Goal: Check status: Check status

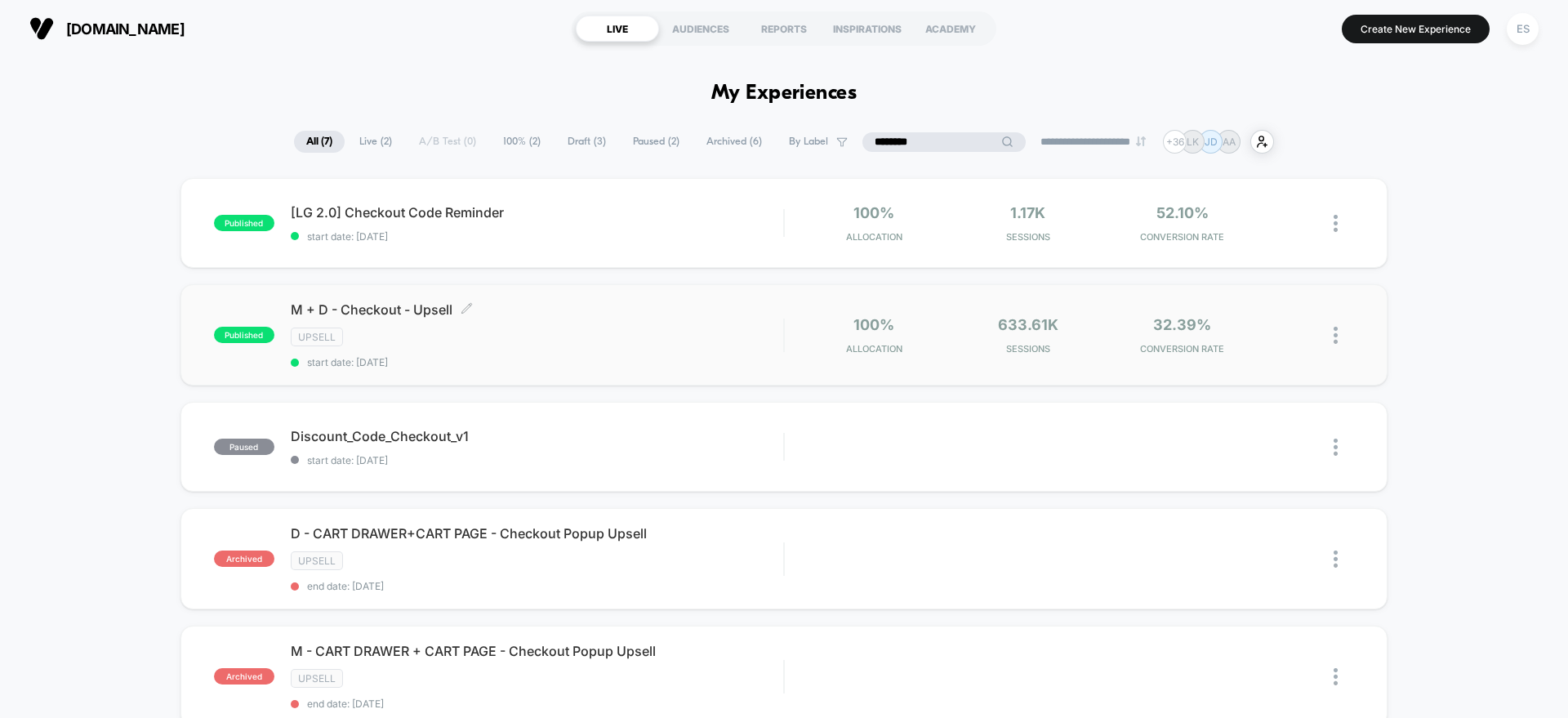
type input "********"
click at [396, 306] on span "M + D - Checkout - Upsell Click to edit experience details" at bounding box center [537, 310] width 492 height 16
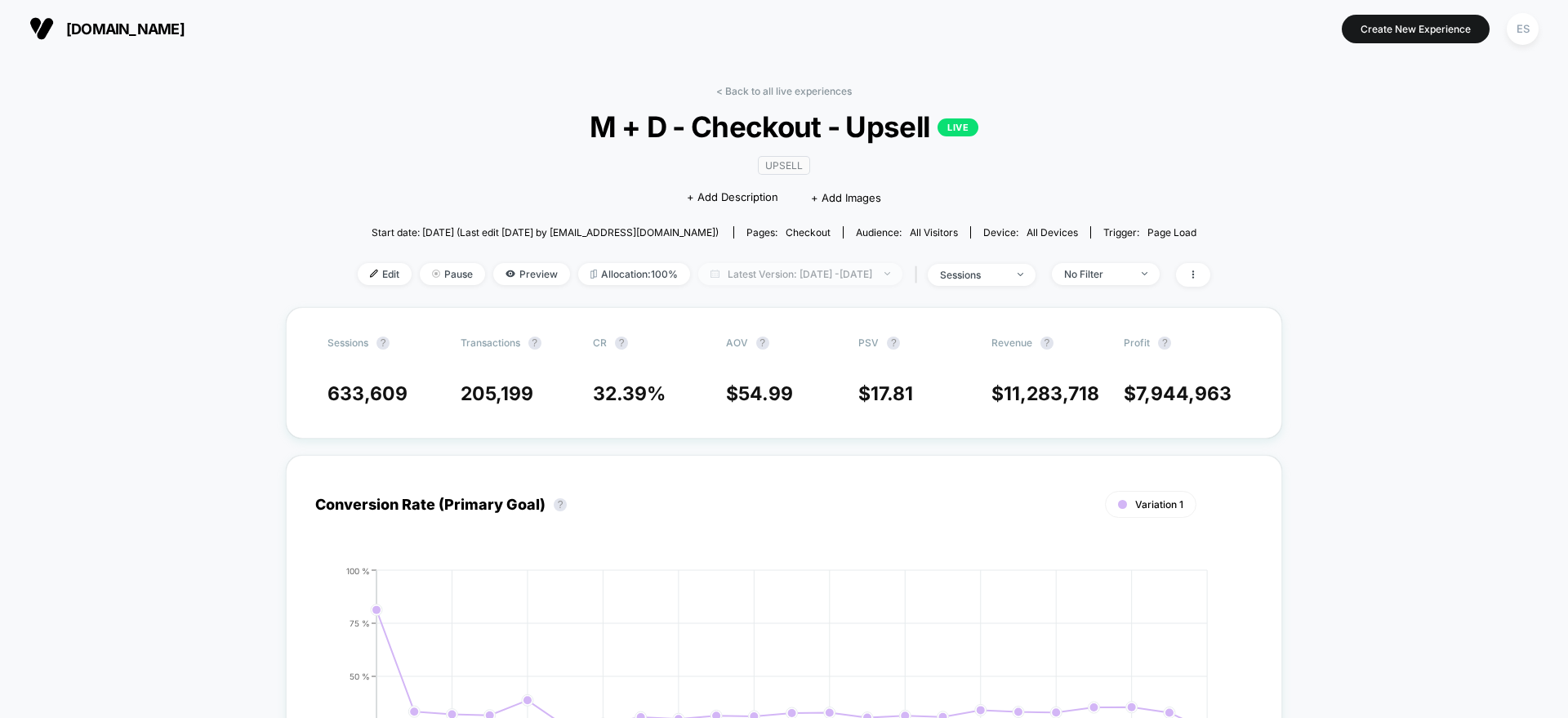
click at [709, 279] on span "Latest Version: [DATE] - [DATE]" at bounding box center [800, 274] width 204 height 22
select select "*"
select select "****"
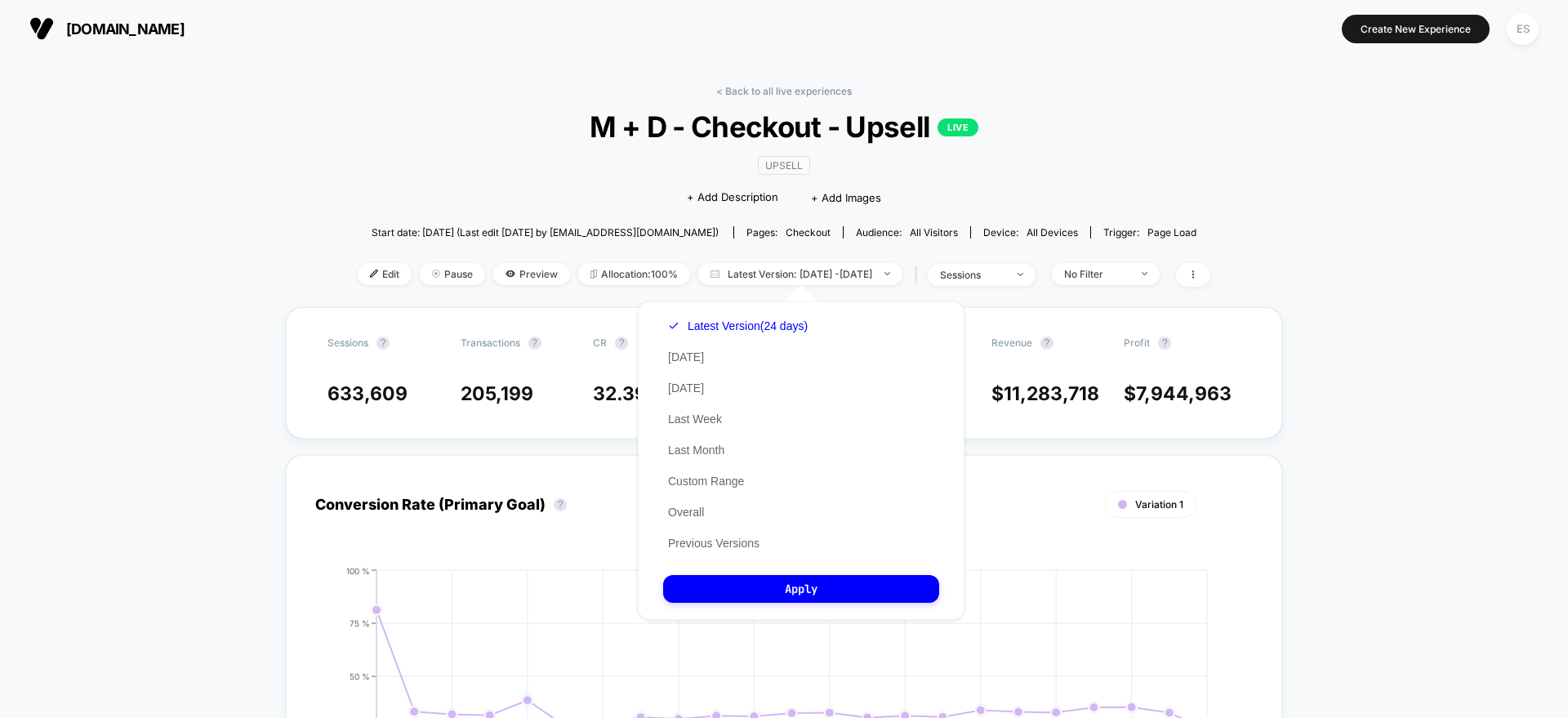
drag, startPoint x: 695, startPoint y: 487, endPoint x: 862, endPoint y: 545, distance: 176.8
click at [695, 486] on button "Custom Range" at bounding box center [706, 481] width 86 height 15
click at [0, 0] on span "13" at bounding box center [0, 0] width 0 height 0
click at [0, 0] on span "27" at bounding box center [0, 0] width 0 height 0
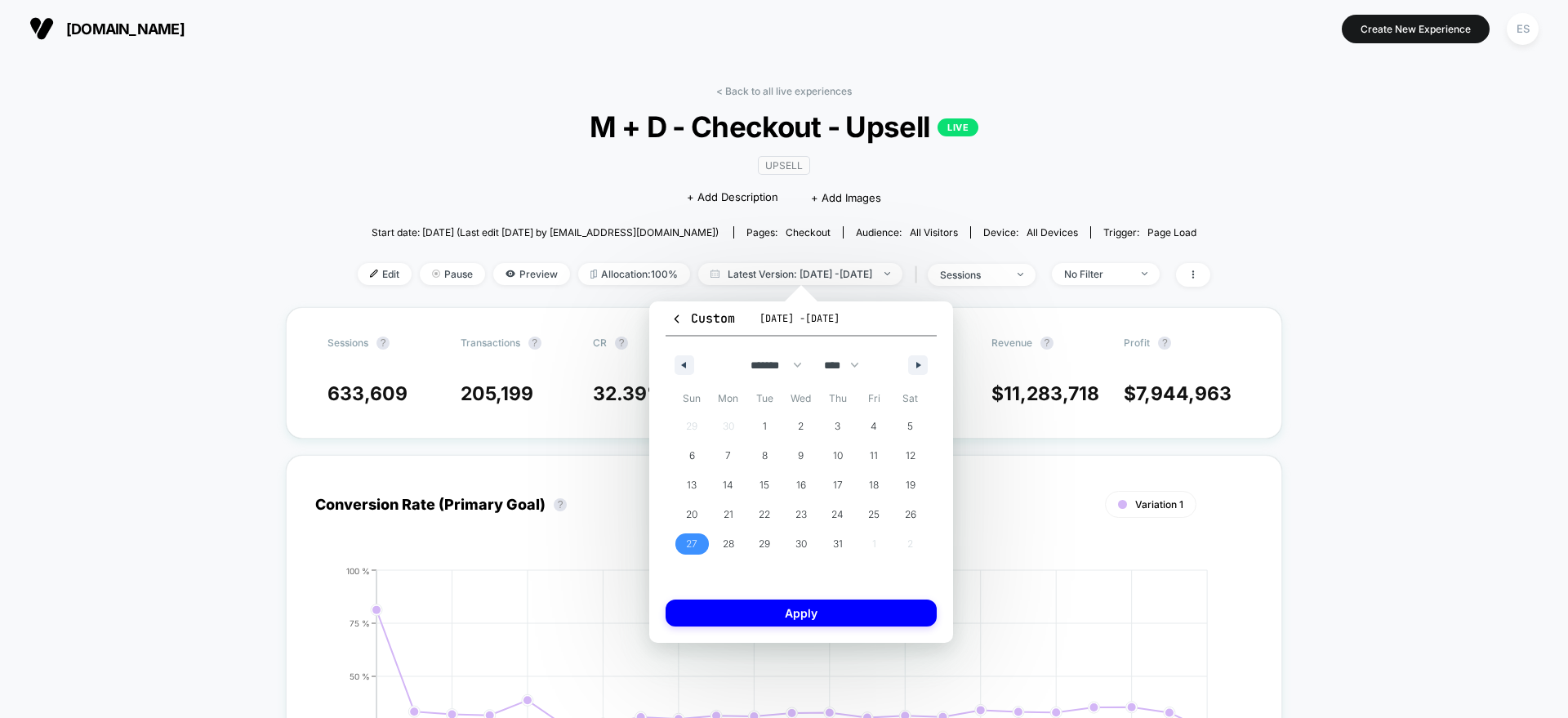
click at [863, 545] on div "29 30 1 2 3 4 5 6 7 8 9 10 11 12 13 14 15 16 17 18 19 20 21 22 23 24 25 26 27 2…" at bounding box center [801, 485] width 255 height 147
click at [832, 543] on span "31" at bounding box center [837, 543] width 37 height 21
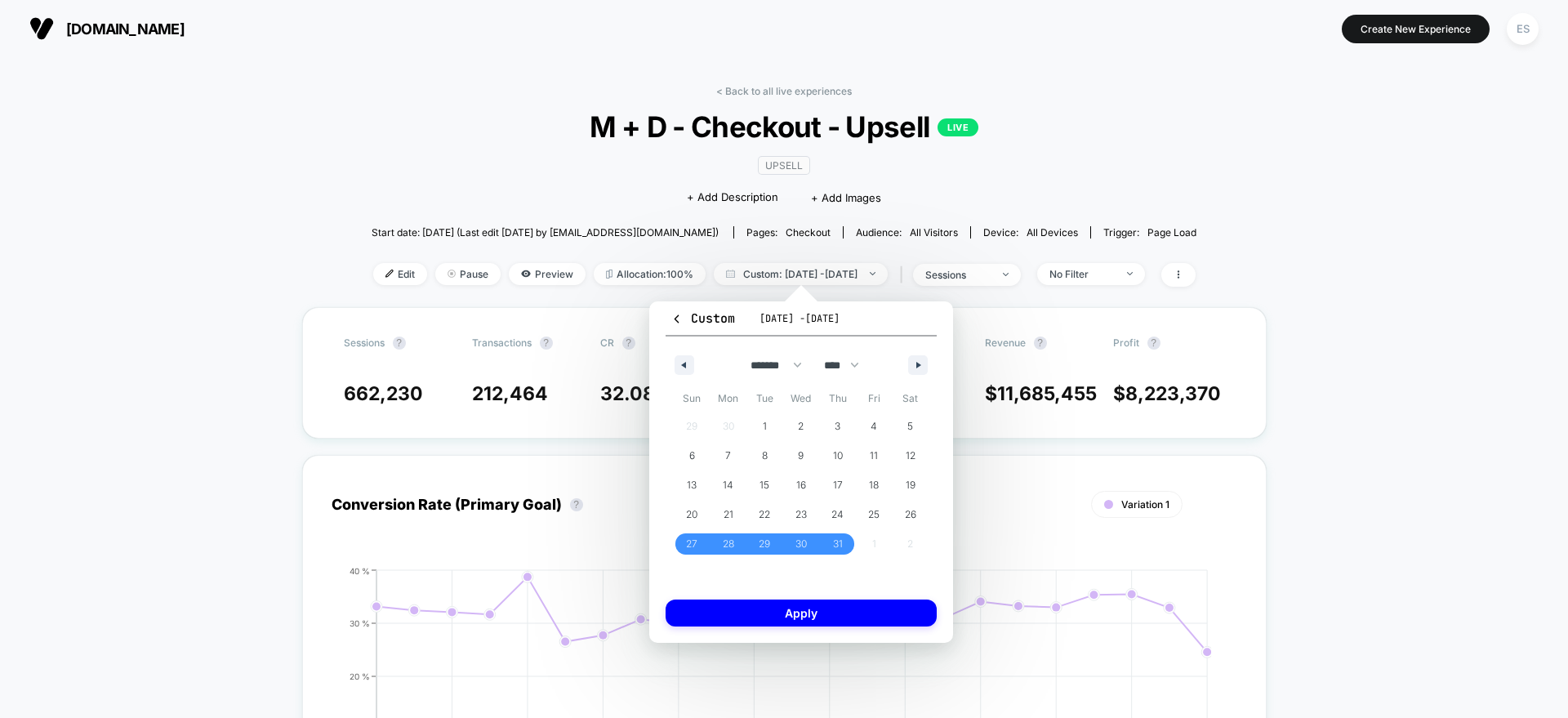
click at [837, 541] on span "31" at bounding box center [838, 544] width 10 height 30
click at [782, 320] on span "[DATE] - [DATE]" at bounding box center [799, 318] width 80 height 13
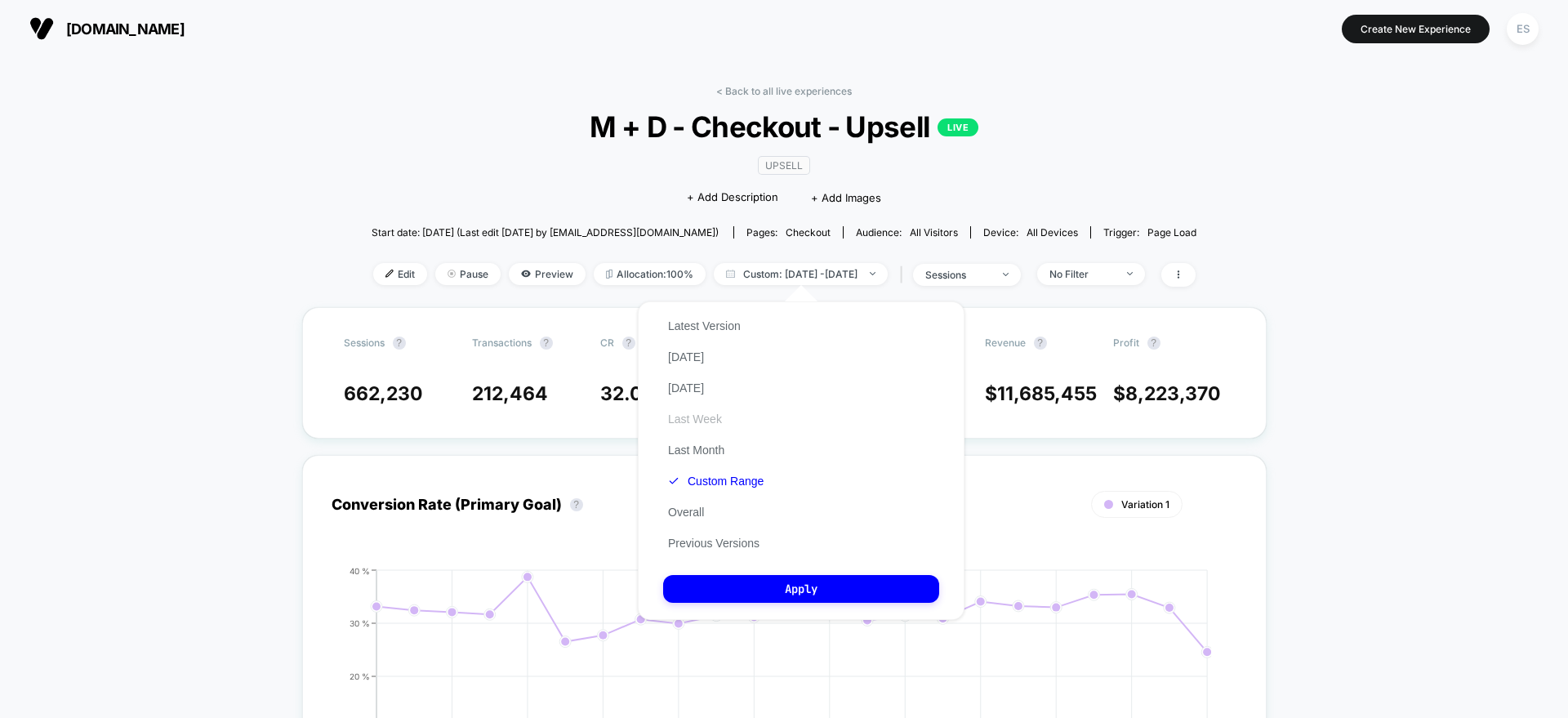
click at [705, 420] on button "Last Week" at bounding box center [695, 418] width 64 height 15
click at [696, 481] on button "Custom Range" at bounding box center [706, 481] width 86 height 15
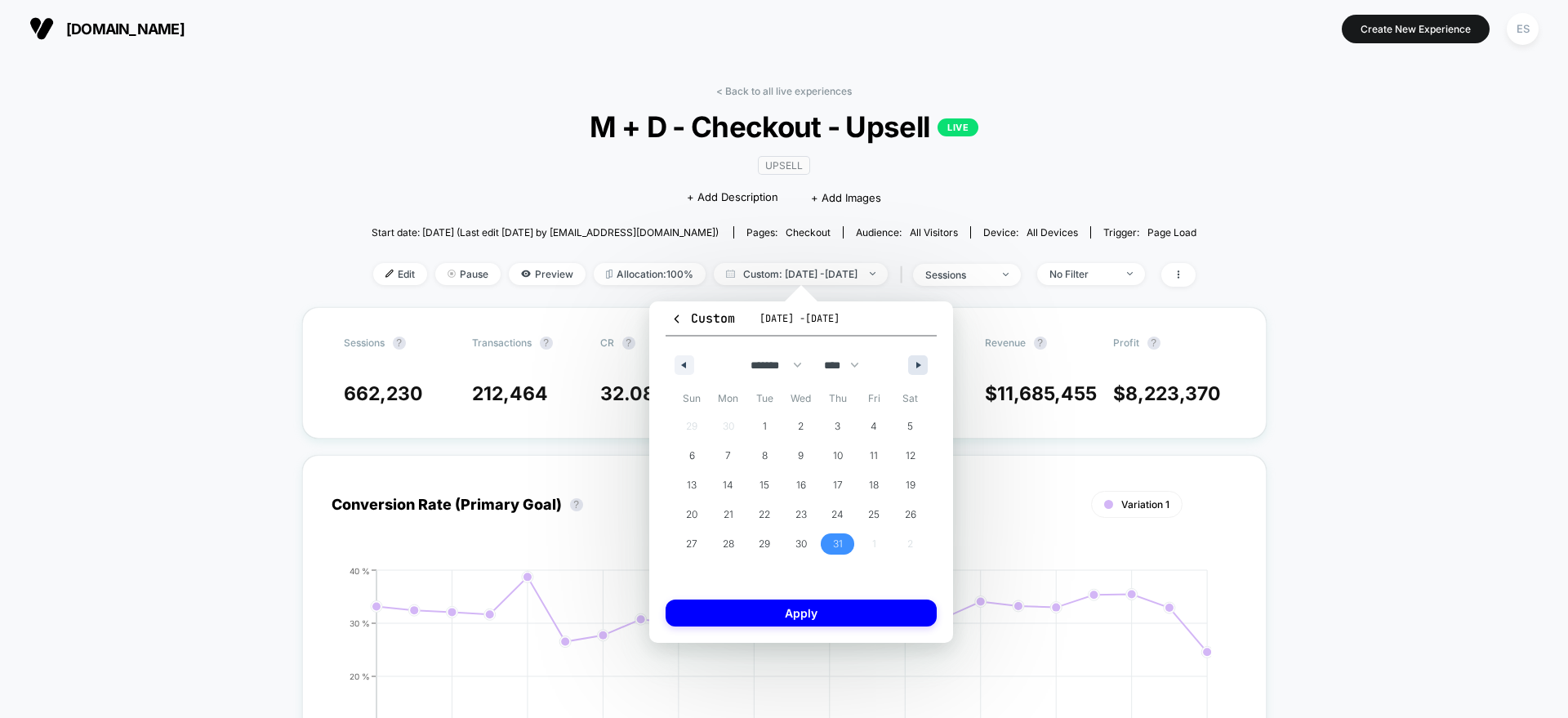
click at [923, 359] on button "button" at bounding box center [918, 365] width 20 height 20
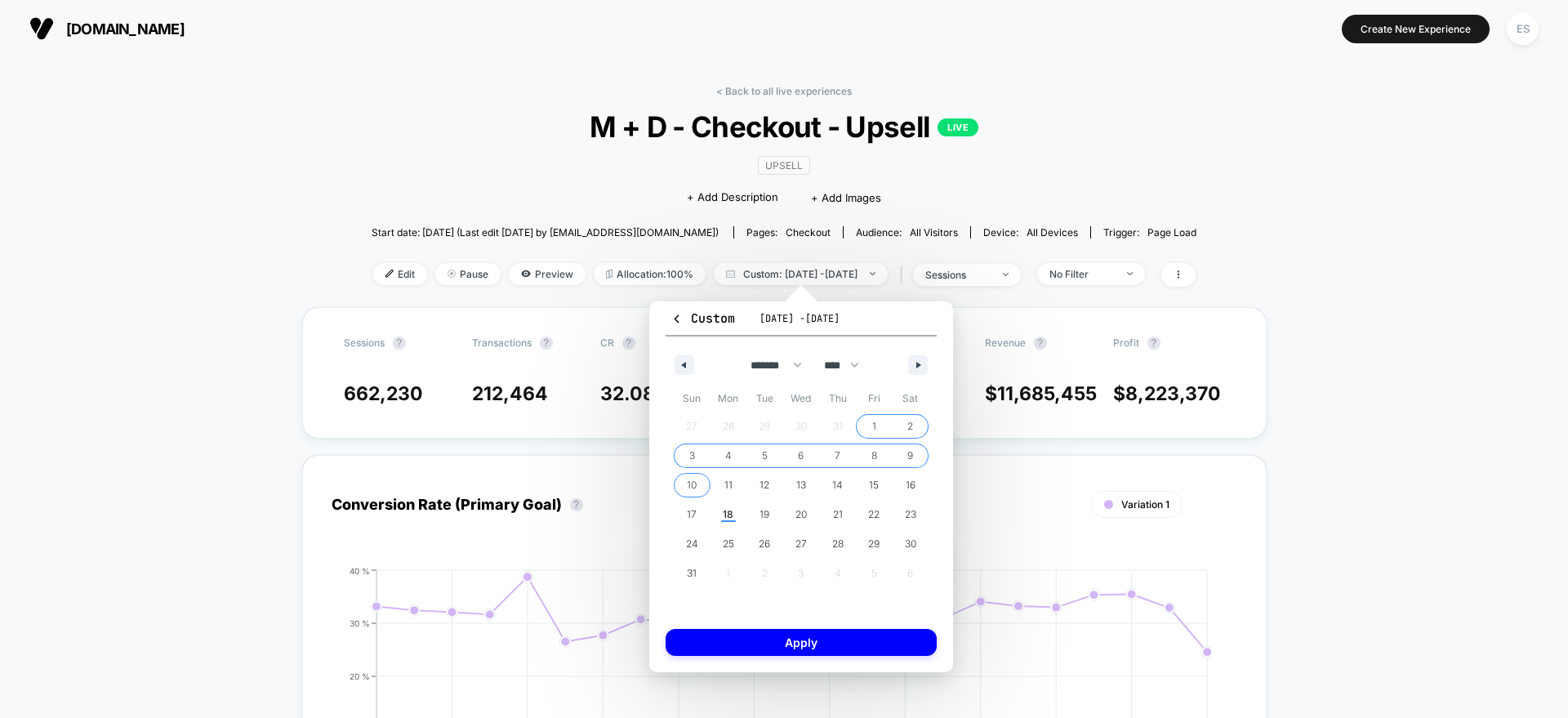
click at [691, 476] on span "10" at bounding box center [692, 485] width 10 height 30
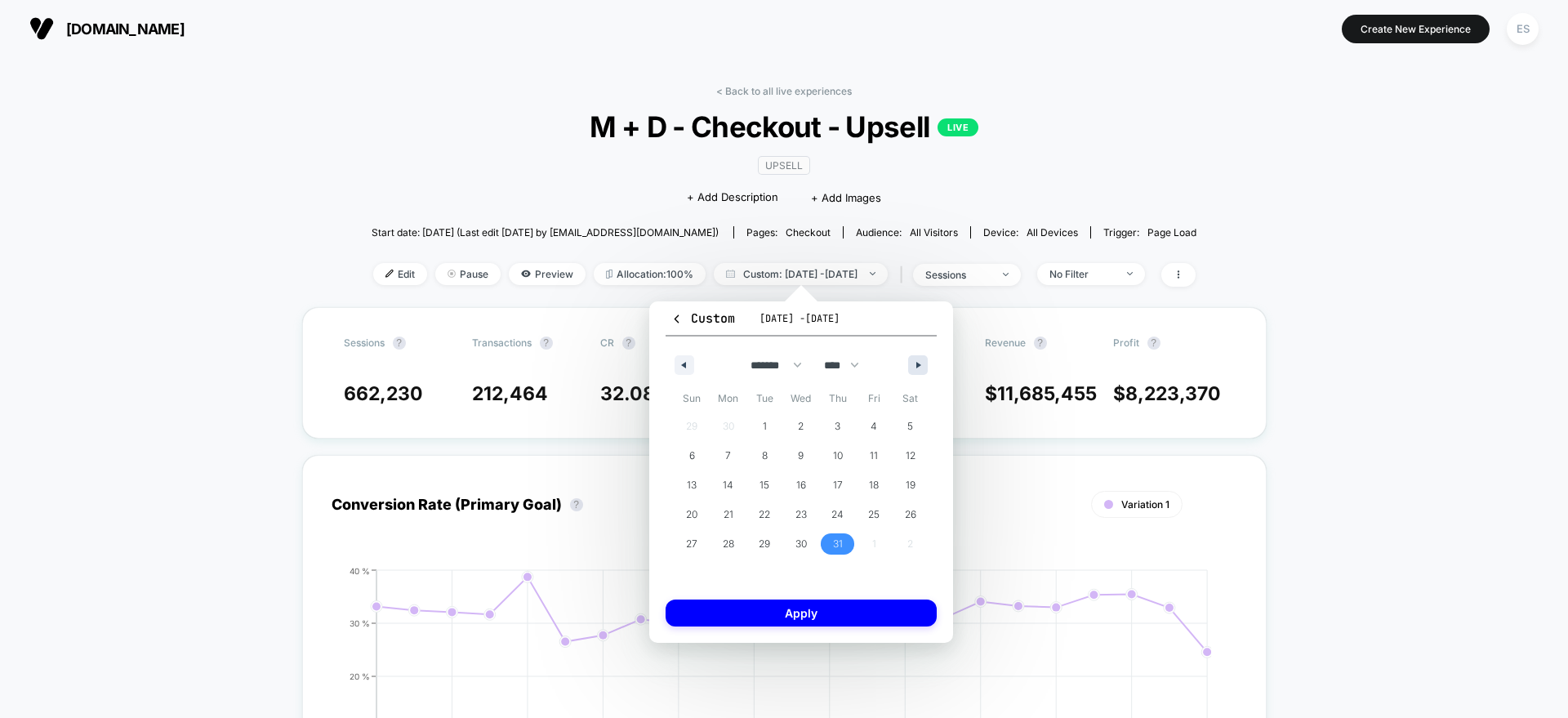
click at [915, 373] on button "button" at bounding box center [918, 365] width 20 height 20
select select "*"
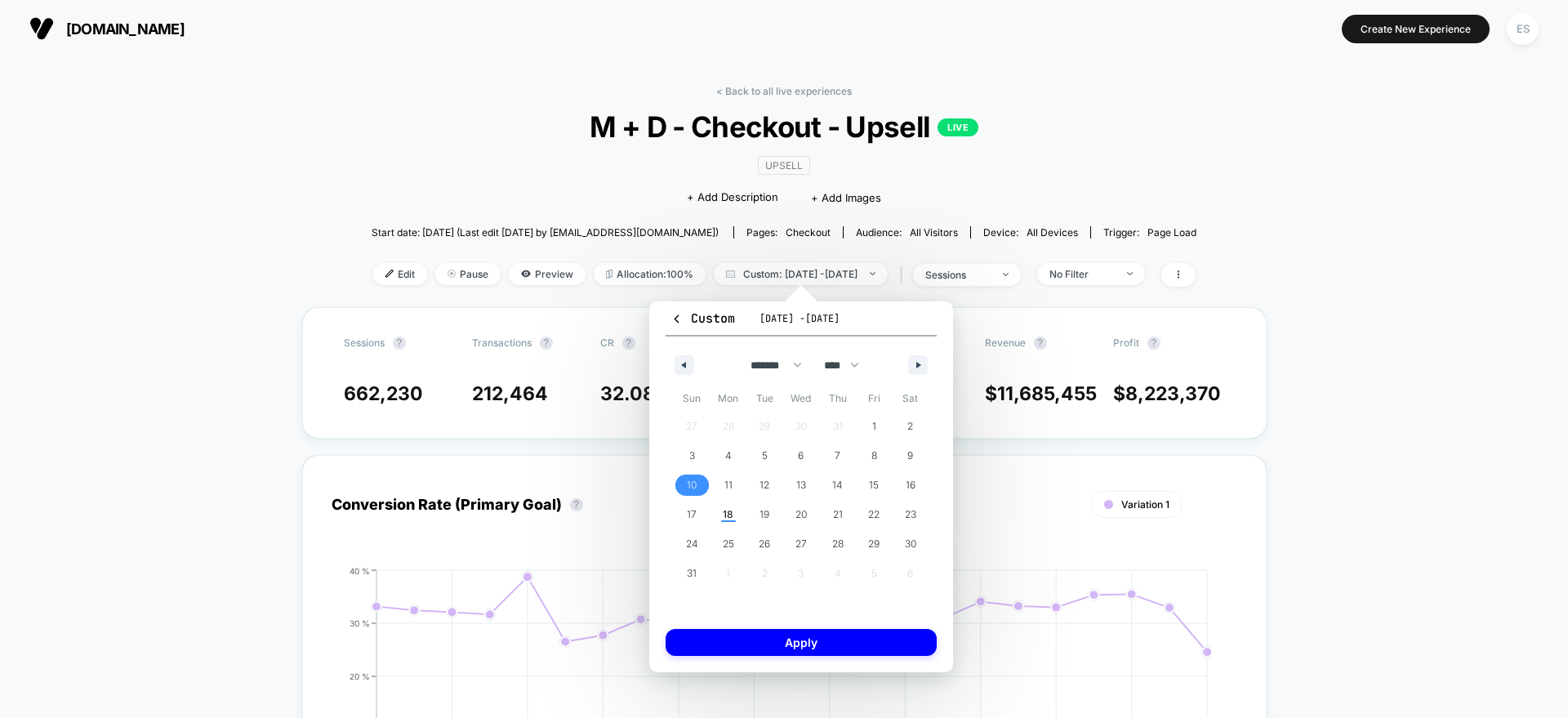
click at [682, 481] on span "10" at bounding box center [691, 484] width 37 height 21
click at [918, 481] on span "16" at bounding box center [910, 484] width 37 height 21
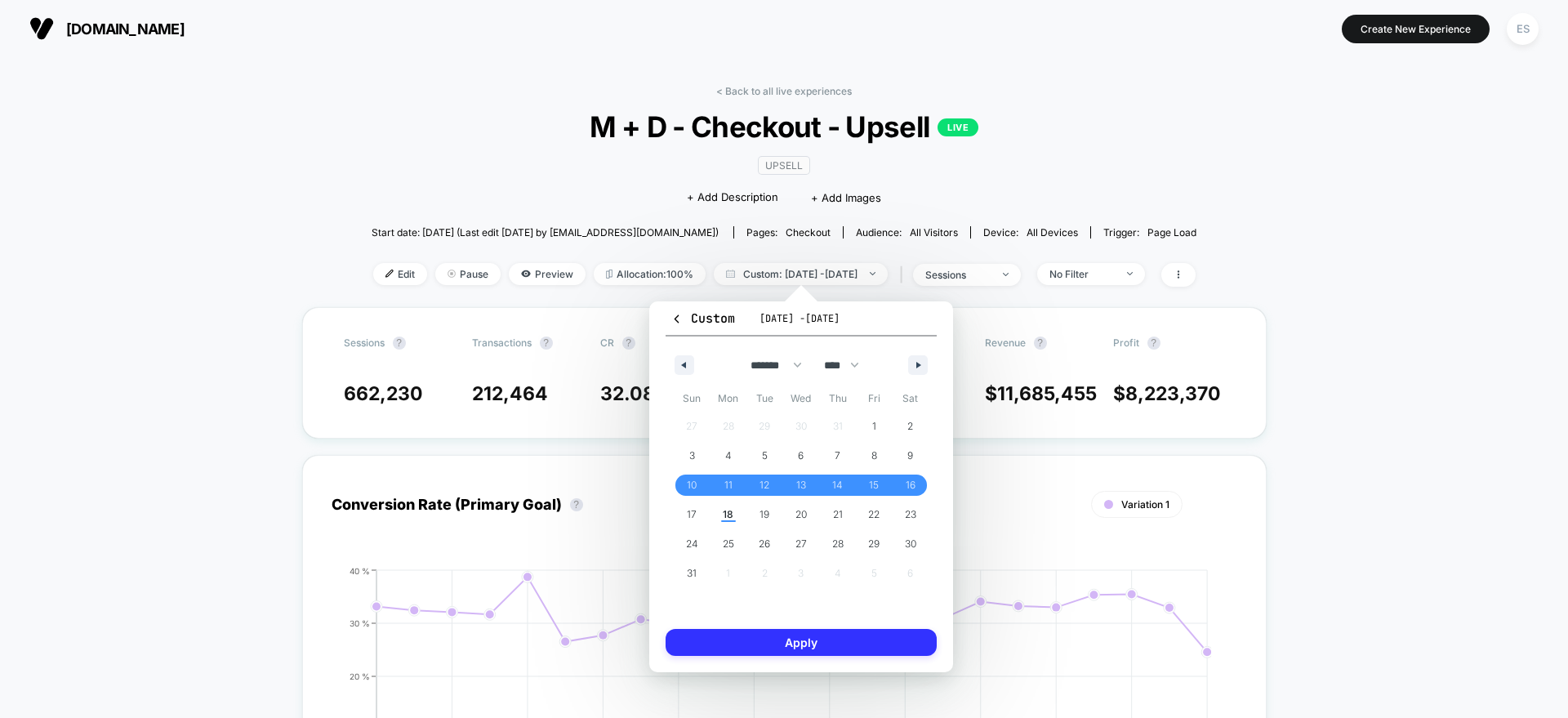
click at [827, 641] on button "Apply" at bounding box center [801, 641] width 271 height 27
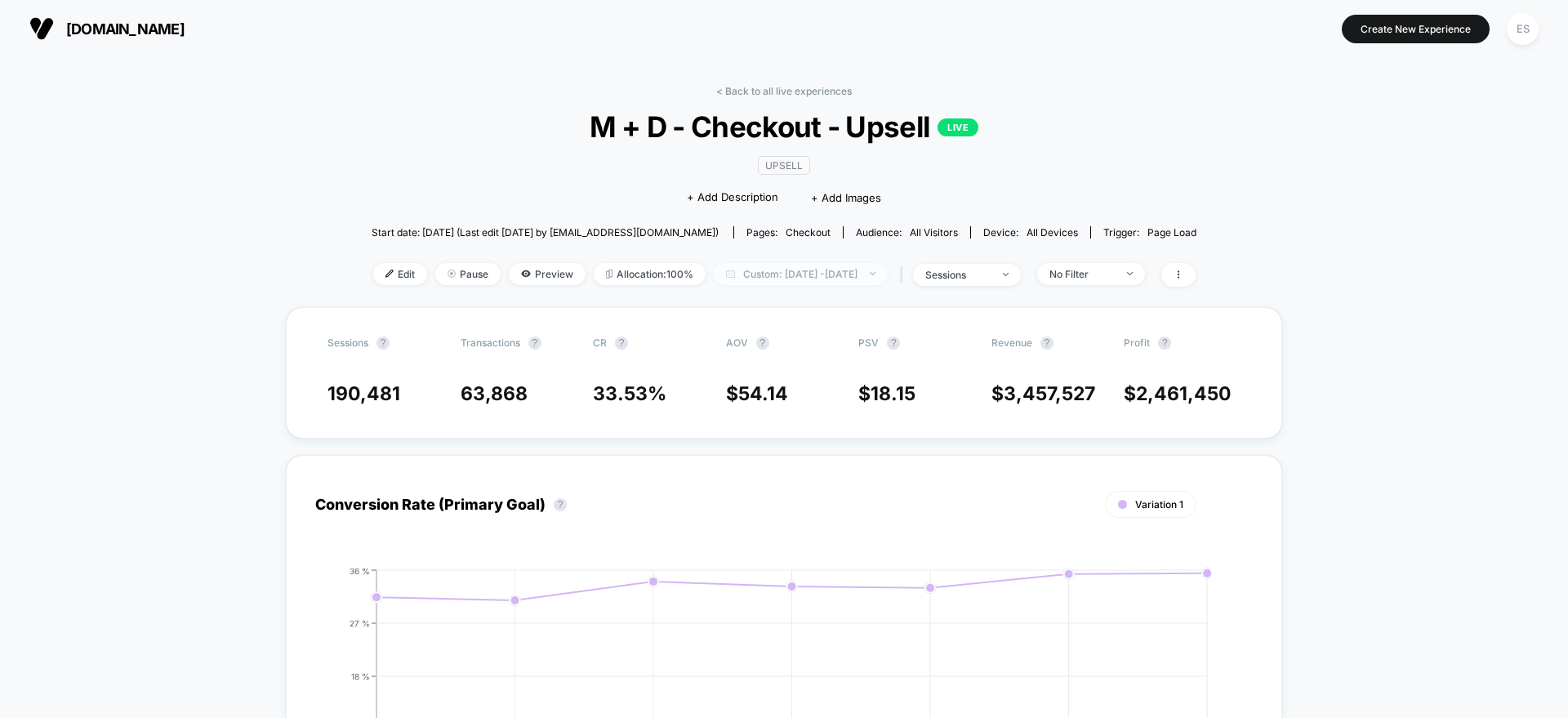
click at [765, 277] on span "Custom: [DATE] - [DATE]" at bounding box center [801, 274] width 174 height 22
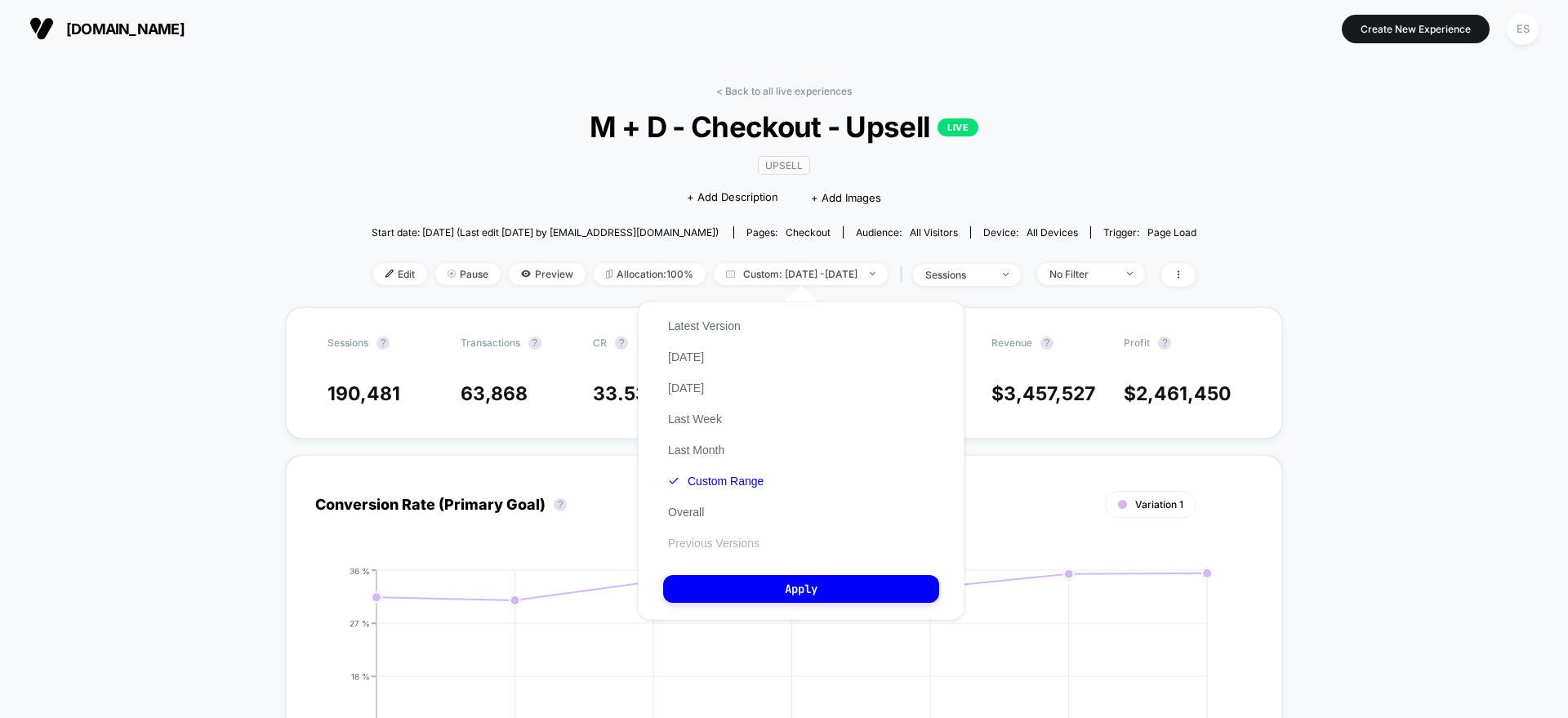
click at [724, 549] on button "Previous Versions" at bounding box center [714, 543] width 102 height 15
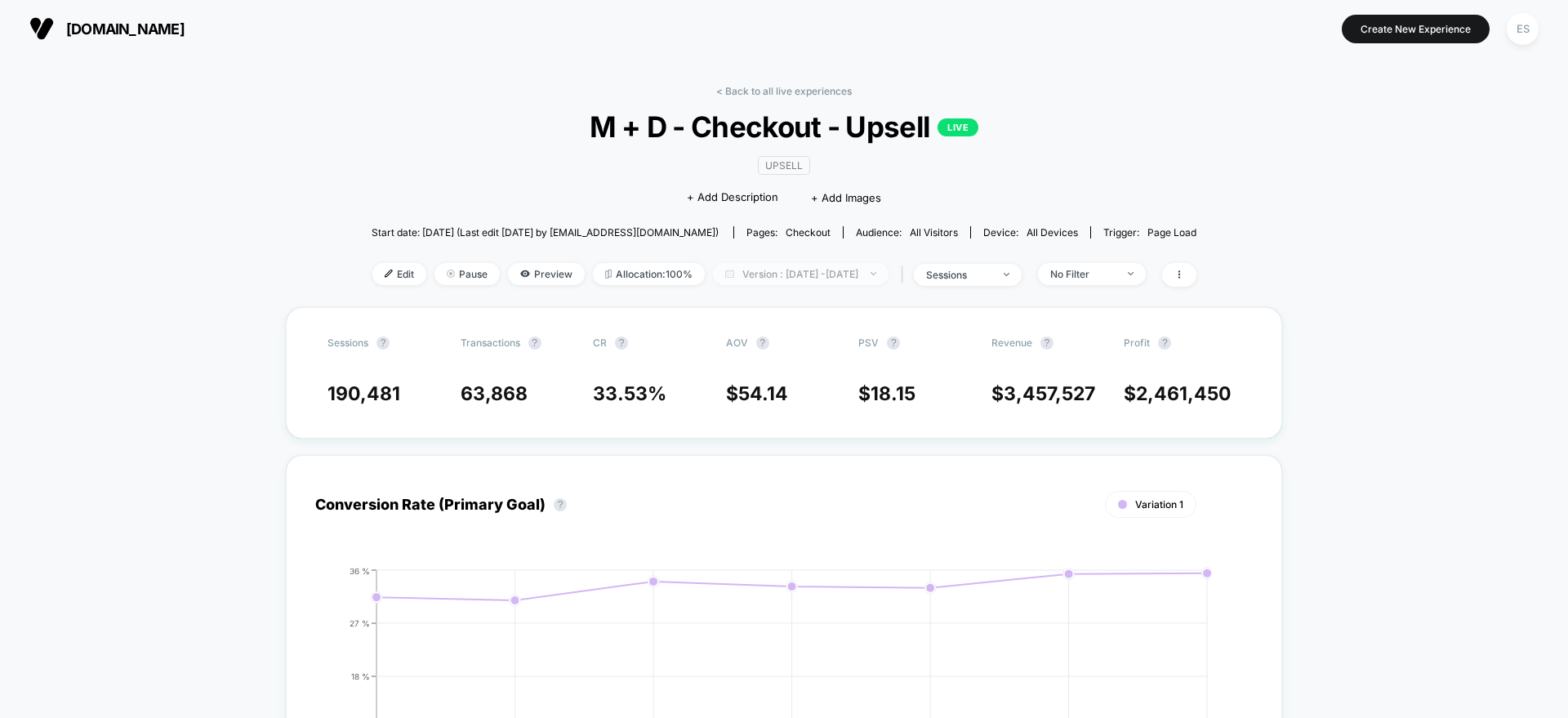
click at [741, 273] on span "Version : [DATE] - [DATE]" at bounding box center [801, 274] width 175 height 22
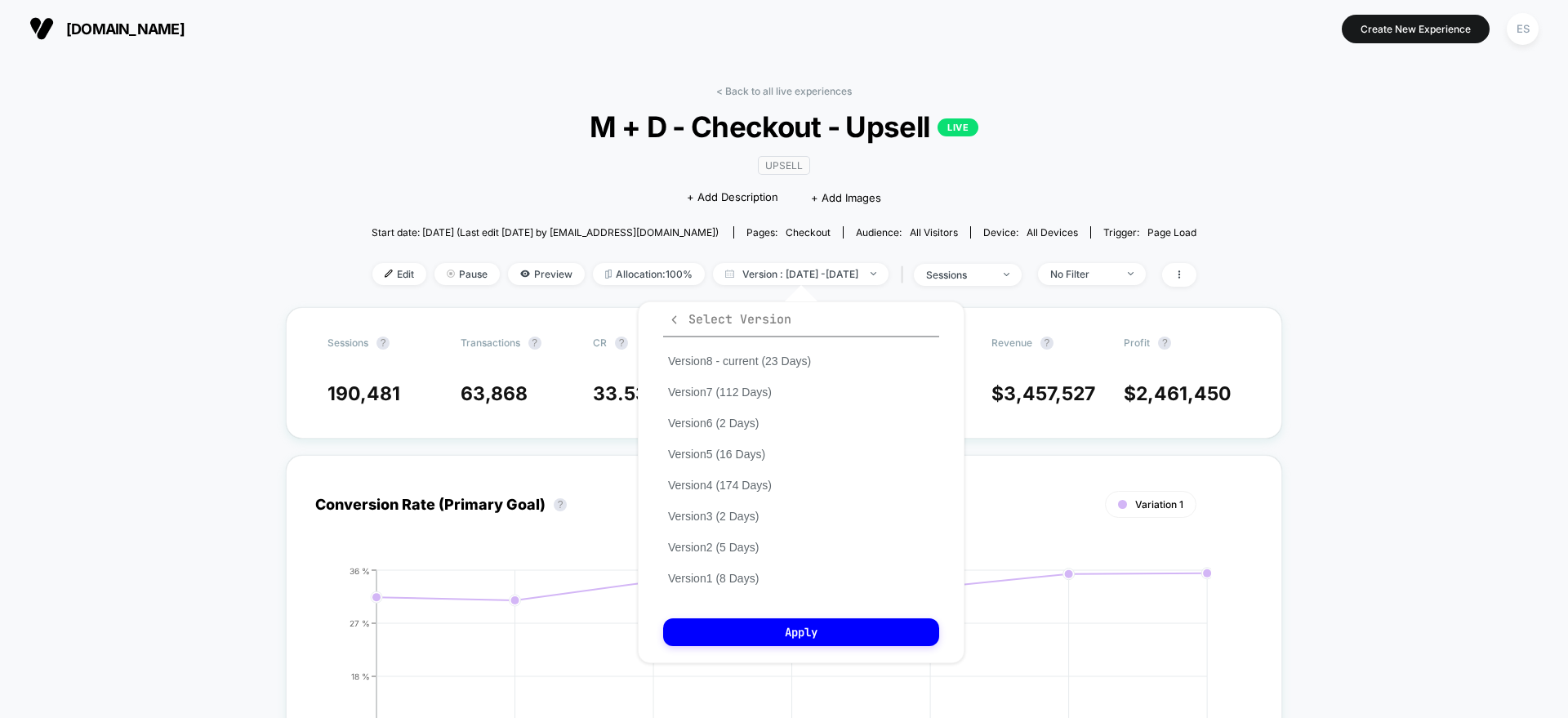
click at [689, 317] on span "Select Version" at bounding box center [730, 319] width 124 height 16
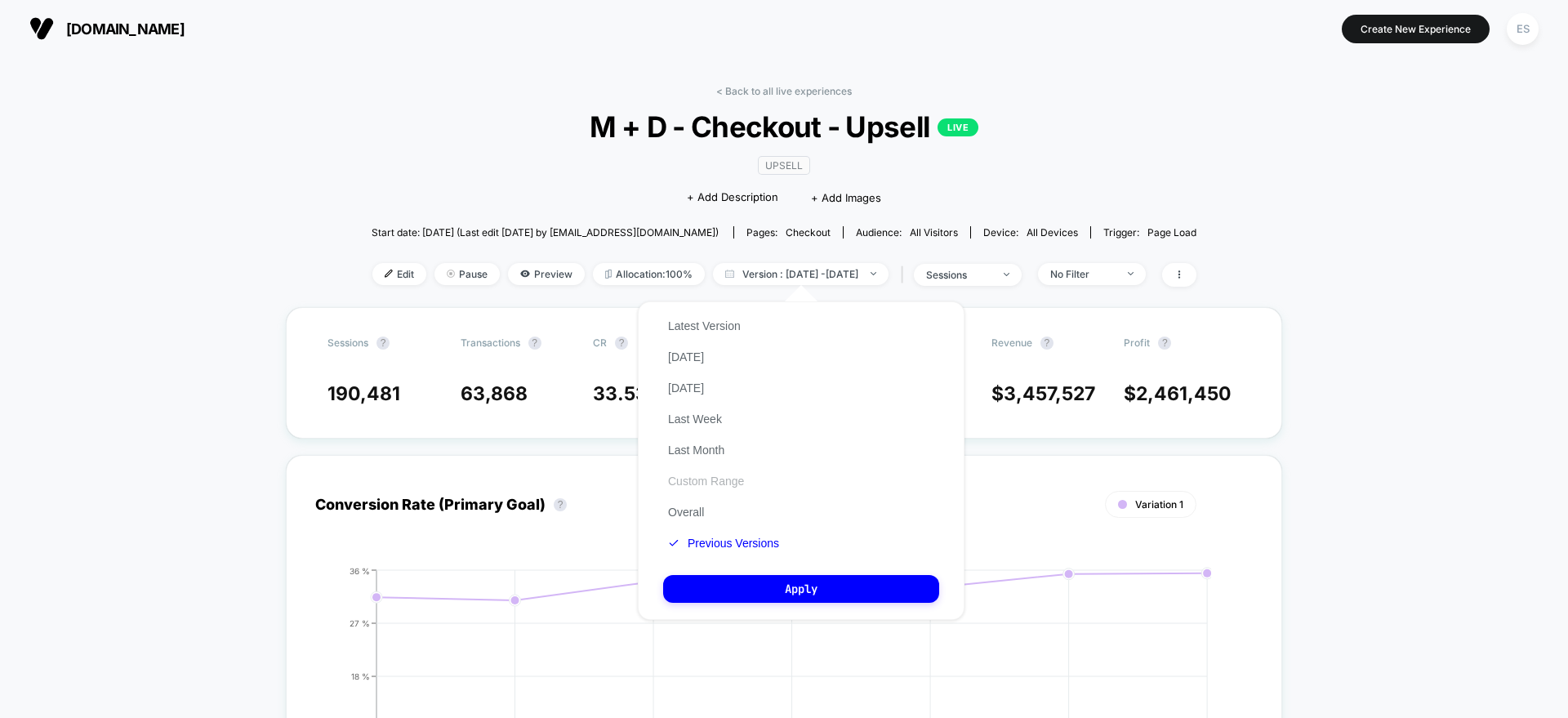
click at [694, 478] on button "Custom Range" at bounding box center [706, 481] width 86 height 15
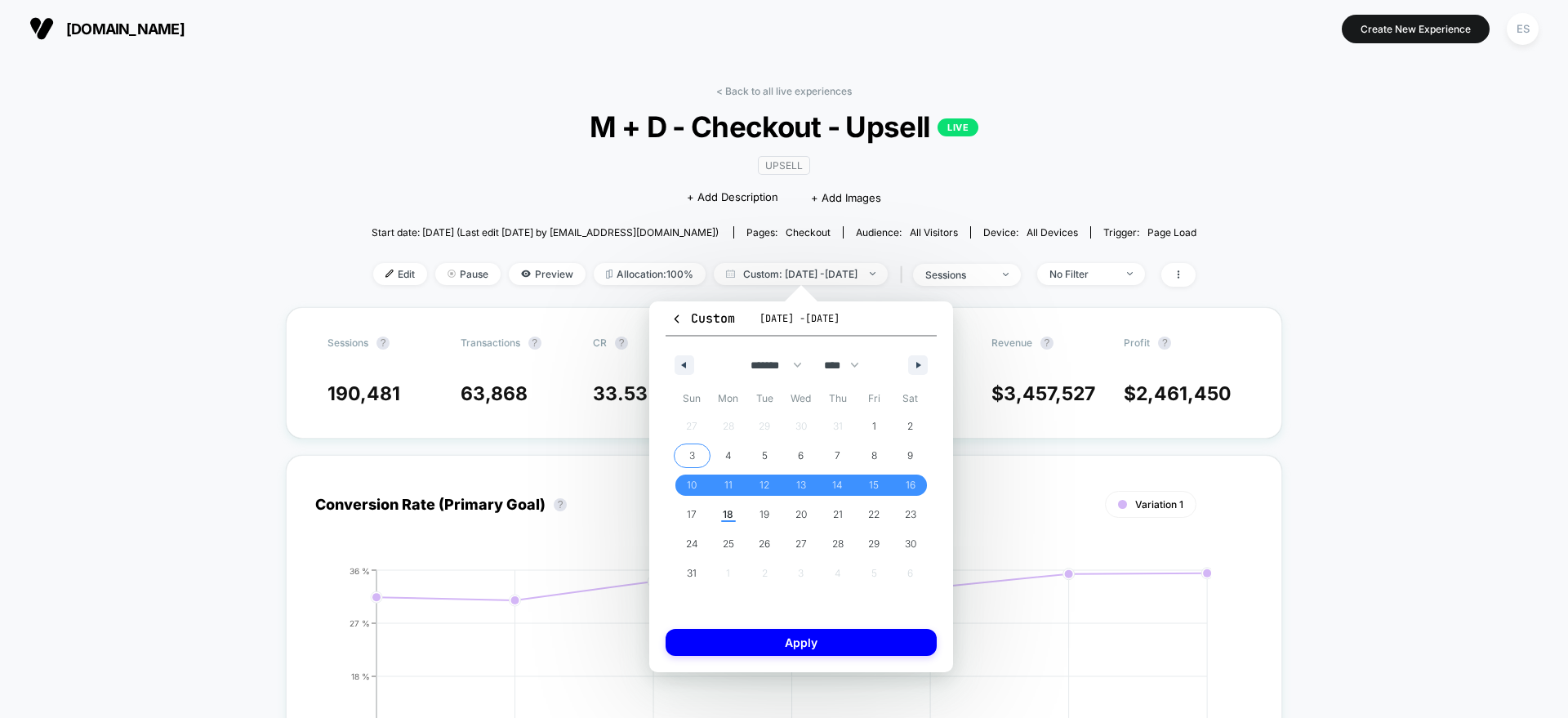
click at [691, 461] on span "3" at bounding box center [692, 456] width 6 height 30
click at [909, 451] on span "9" at bounding box center [911, 456] width 6 height 30
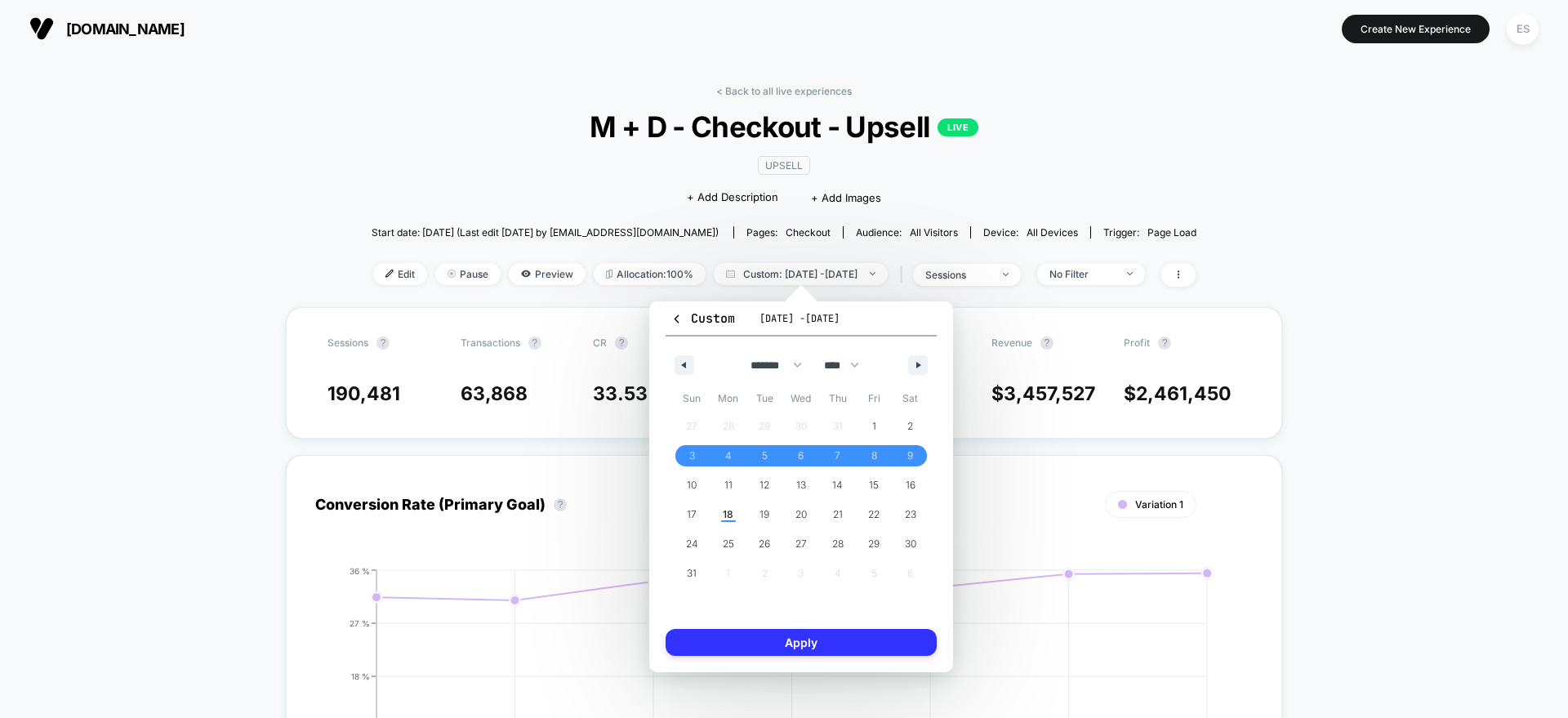
click at [859, 637] on button "Apply" at bounding box center [801, 641] width 271 height 27
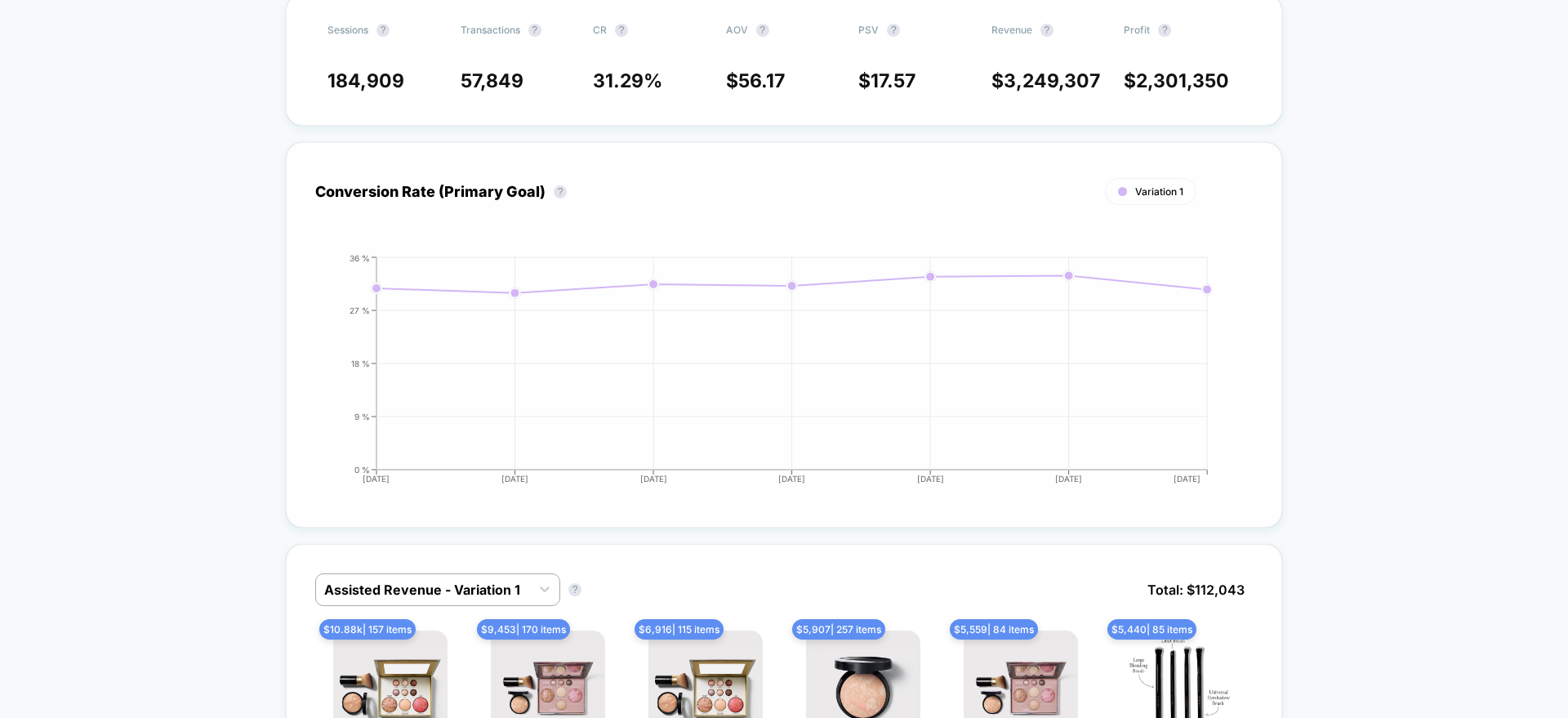
scroll to position [408, 0]
